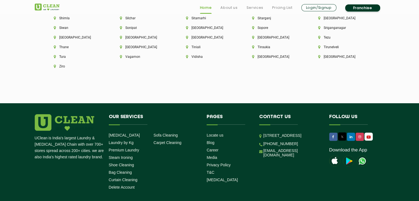
scroll to position [1553, 0]
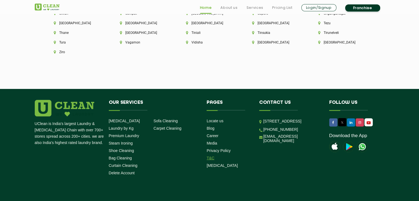
click at [210, 156] on link "T&C" at bounding box center [210, 158] width 8 height 4
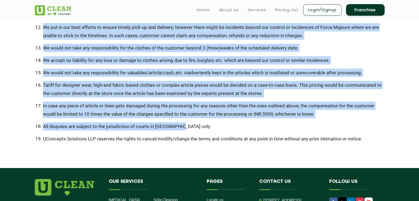
scroll to position [303, 0]
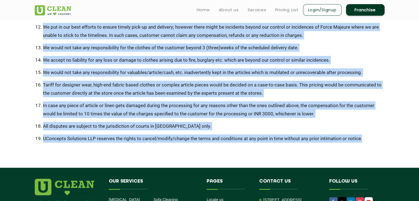
drag, startPoint x: 36, startPoint y: 67, endPoint x: 364, endPoint y: 140, distance: 336.2
copy ul "Ensure to take original bill or challan copy after due delivery of articles to …"
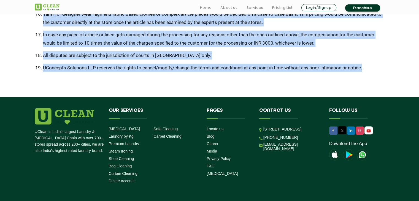
scroll to position [402, 0]
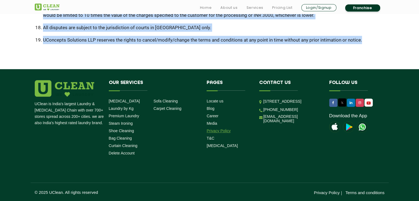
click at [228, 131] on link "Privacy Policy" at bounding box center [218, 131] width 24 height 4
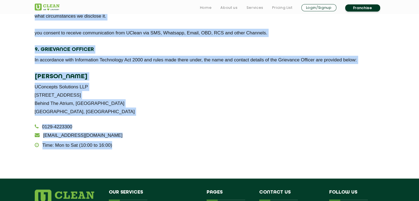
scroll to position [1019, 0]
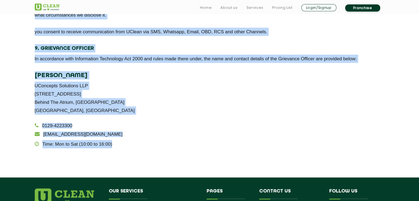
drag, startPoint x: 30, startPoint y: 123, endPoint x: 140, endPoint y: 138, distance: 111.2
copy div "As a company, we fully understand and respect that the information you are shar…"
click at [220, 148] on p "Time: Mon to Sat (10:00 to 16:00)" at bounding box center [210, 144] width 350 height 8
